Goal: Information Seeking & Learning: Learn about a topic

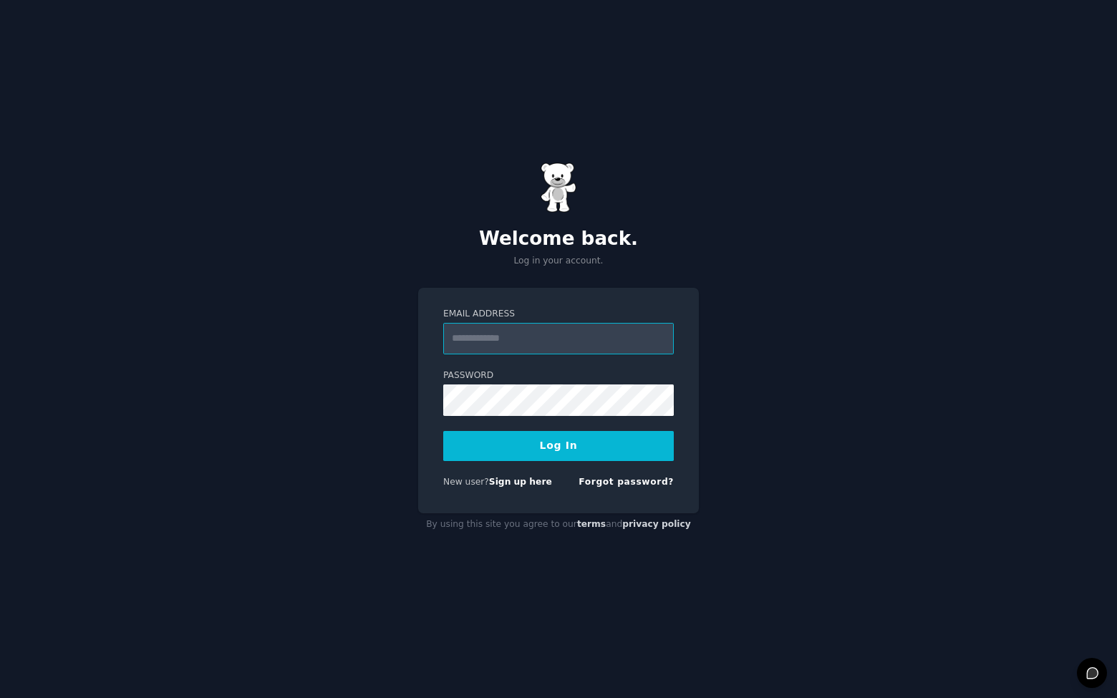
type input "**********"
click at [552, 447] on button "Log In" at bounding box center [558, 446] width 231 height 30
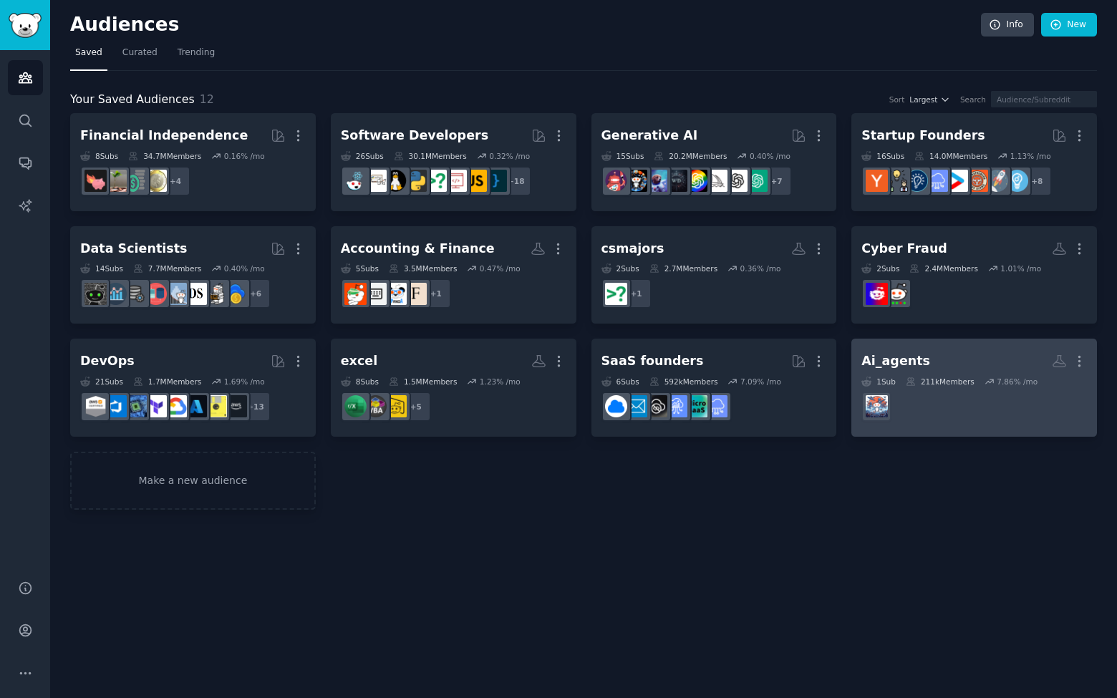
click at [961, 415] on dd "r/AI_Agents" at bounding box center [974, 407] width 226 height 40
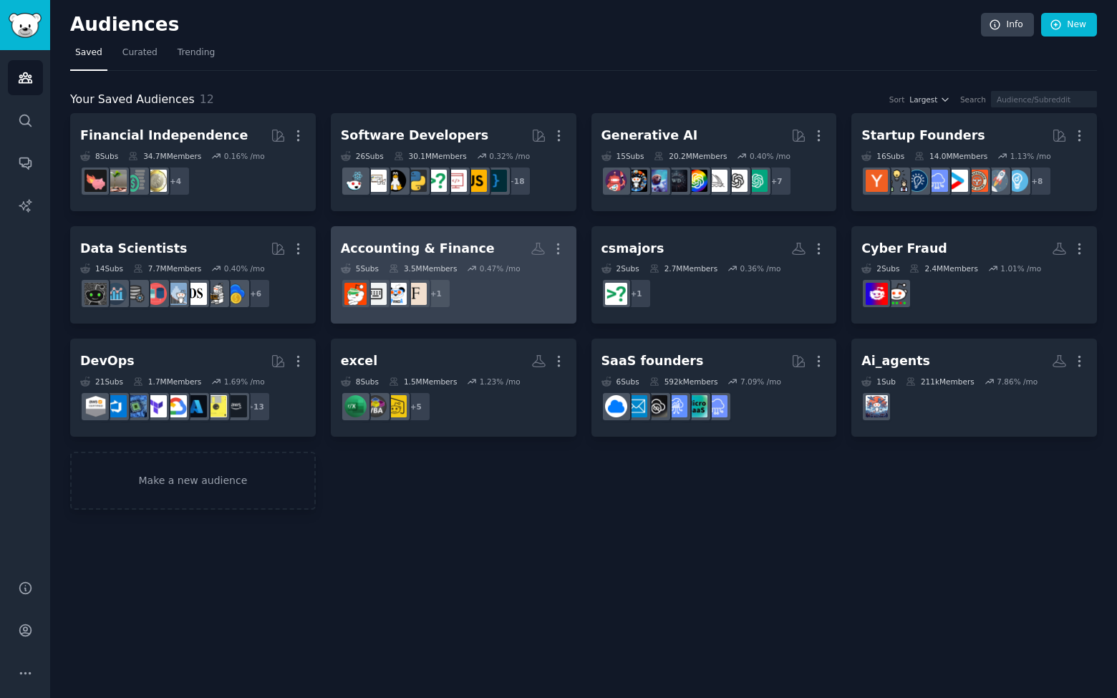
click at [556, 295] on dd "+ 1" at bounding box center [454, 294] width 226 height 40
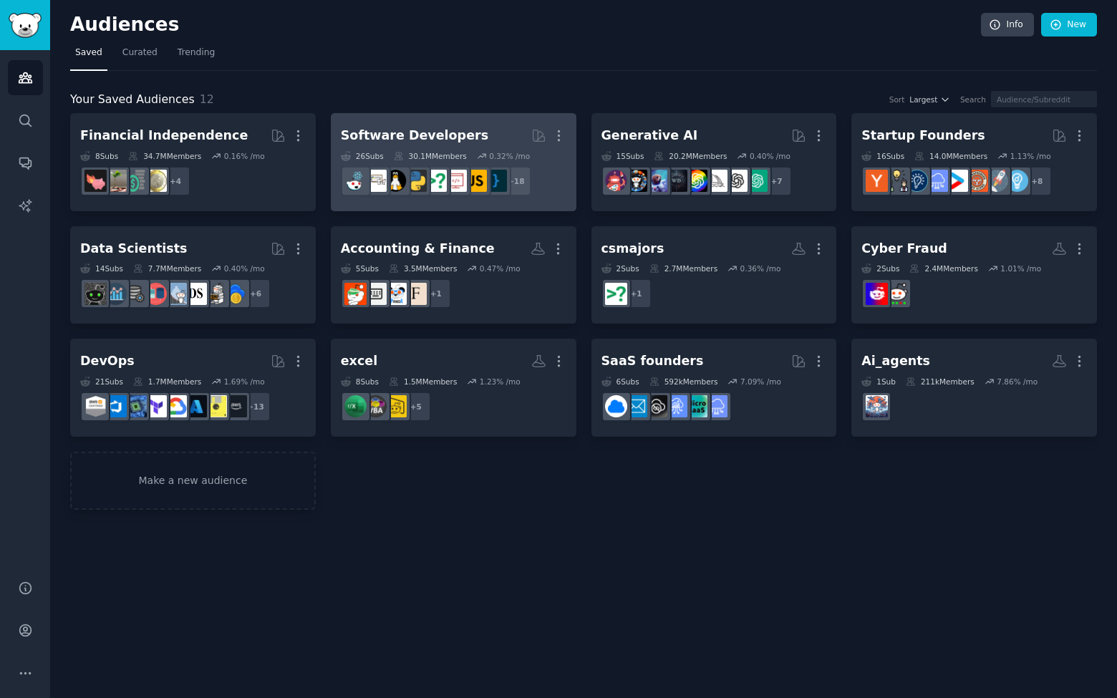
click at [550, 188] on dd "r/learnprogramming, r/AskEngineers, r/coding, r/computerscience, r/devops, r/ru…" at bounding box center [454, 181] width 226 height 40
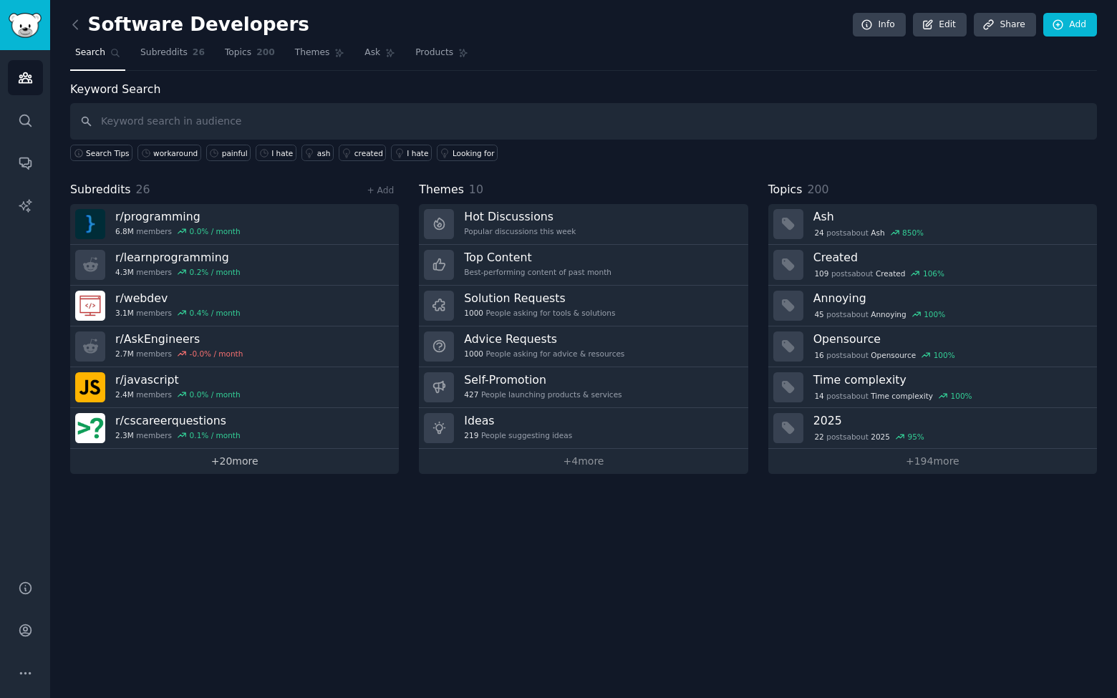
click at [234, 462] on link "+ 20 more" at bounding box center [234, 461] width 329 height 25
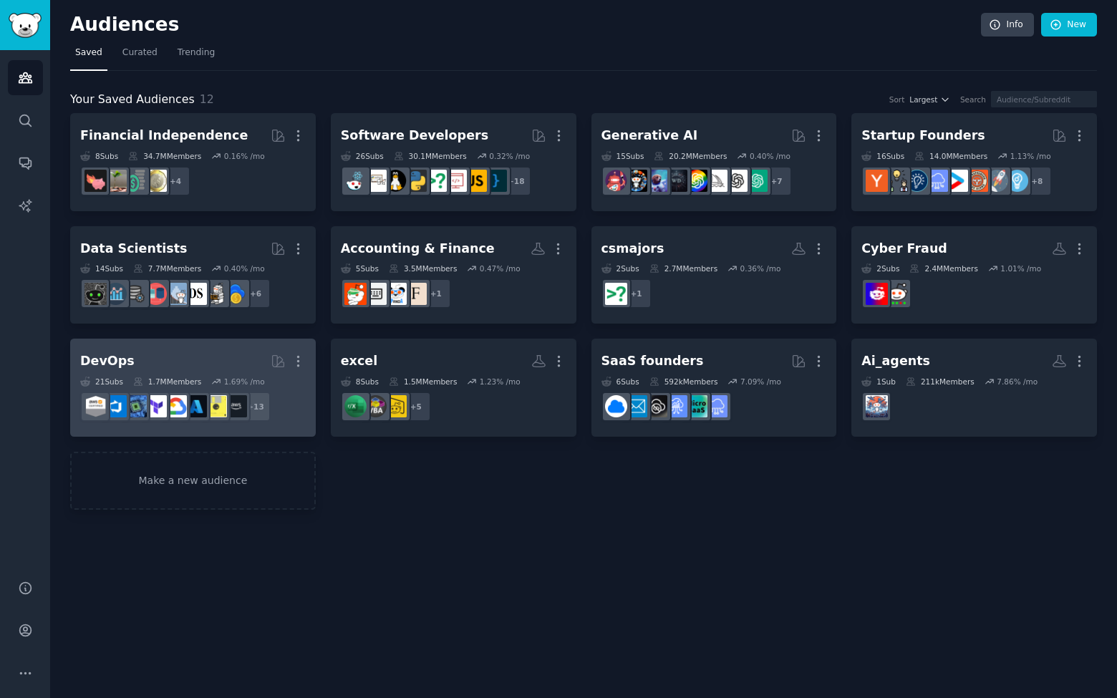
click at [208, 359] on h2 "DevOps Curated by GummySearch More" at bounding box center [193, 361] width 226 height 25
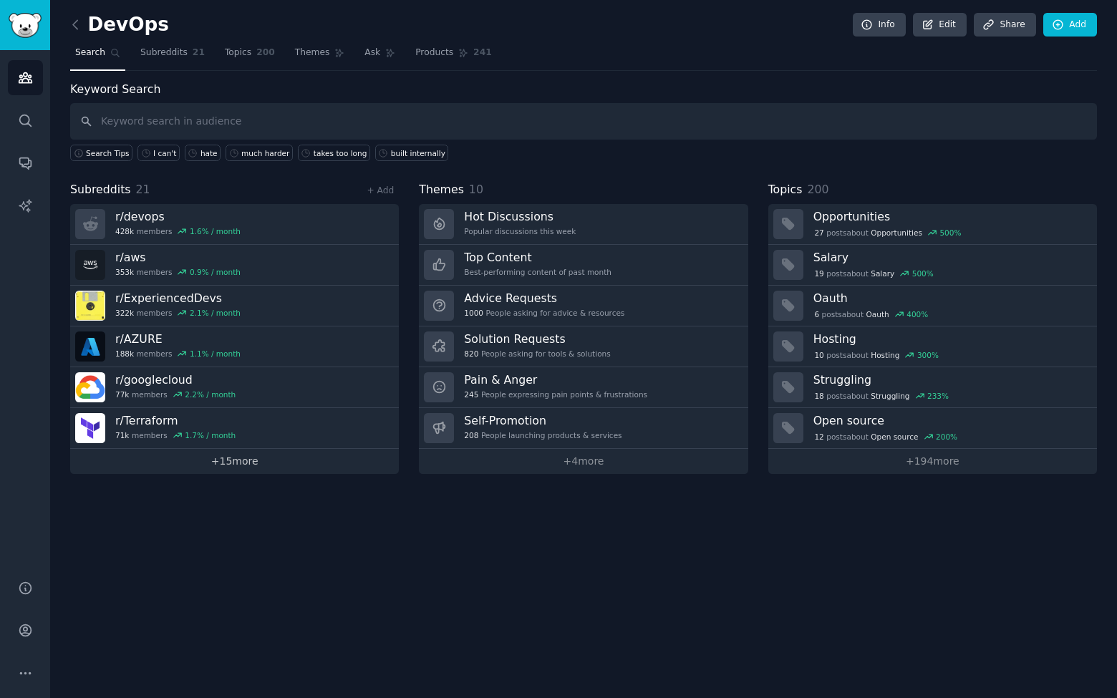
click at [237, 466] on link "+ 15 more" at bounding box center [234, 461] width 329 height 25
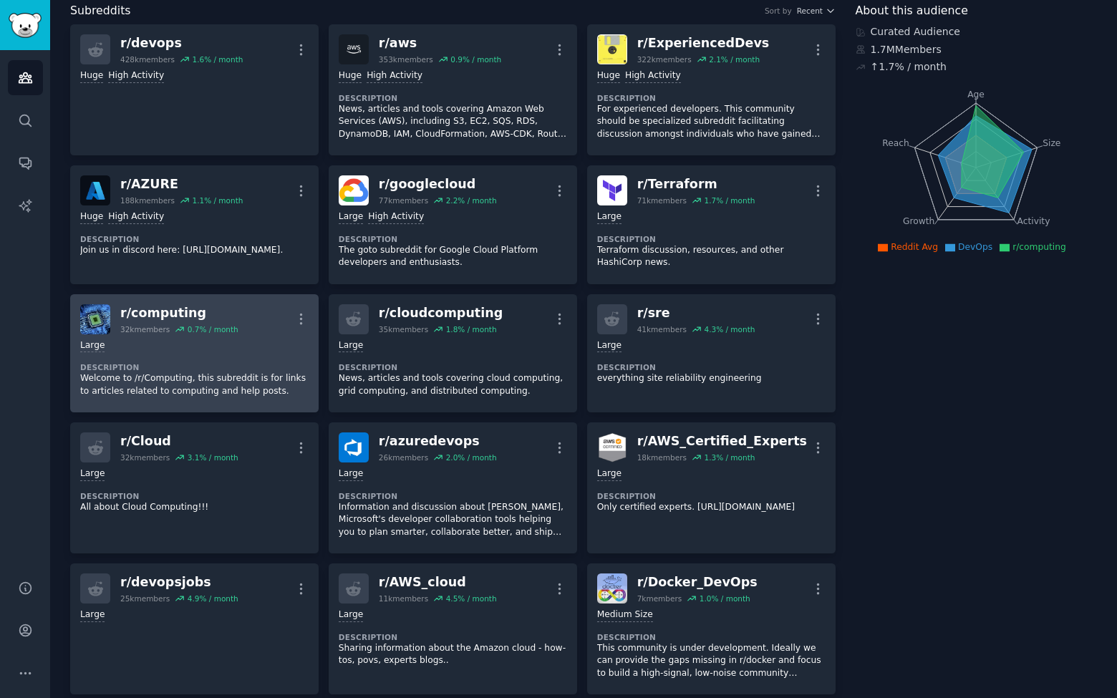
scroll to position [80, 0]
